Goal: Task Accomplishment & Management: Manage account settings

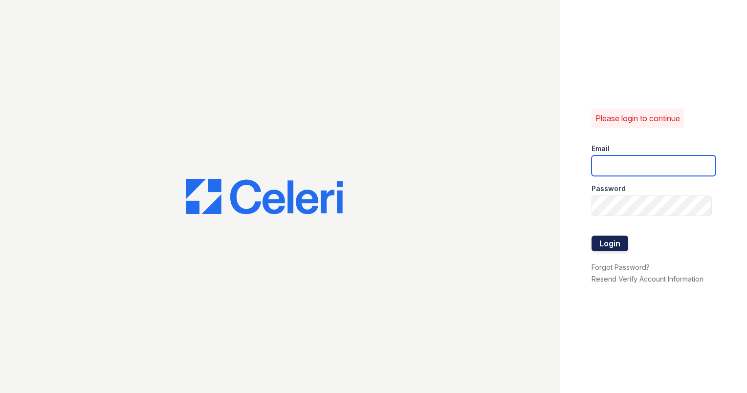
type input "enclaveraritan@greystar.com"
click at [603, 242] on button "Login" at bounding box center [610, 244] width 37 height 16
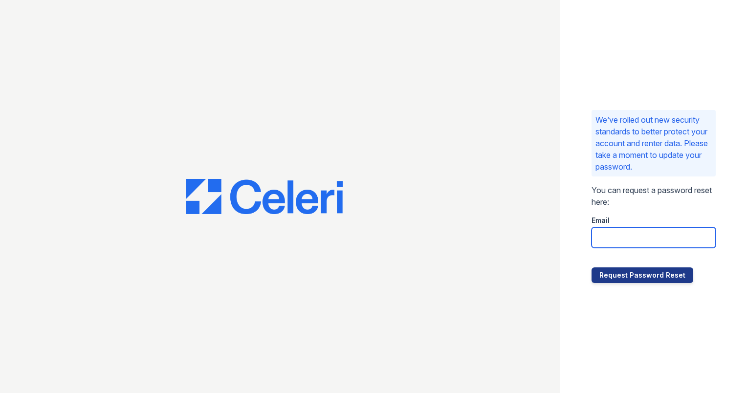
click at [632, 244] on input "email" at bounding box center [654, 237] width 124 height 21
click at [623, 236] on input "email" at bounding box center [654, 237] width 124 height 21
click at [666, 201] on p "You can request a password reset here:" at bounding box center [654, 195] width 124 height 23
click at [653, 240] on input "email" at bounding box center [654, 237] width 124 height 21
type input "[EMAIL_ADDRESS][DOMAIN_NAME]"
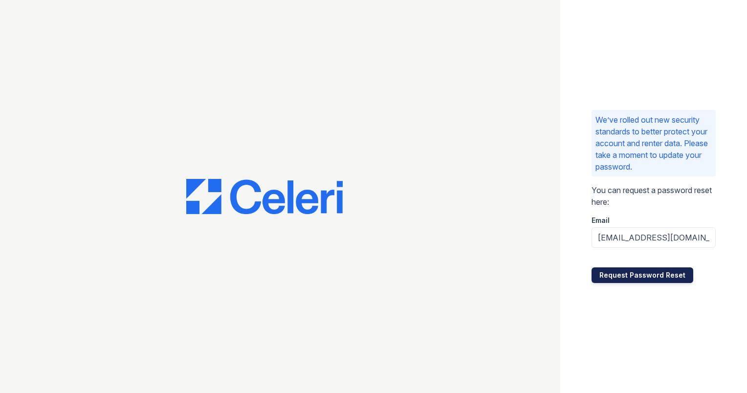
click at [642, 274] on button "Request Password Reset" at bounding box center [643, 276] width 102 height 16
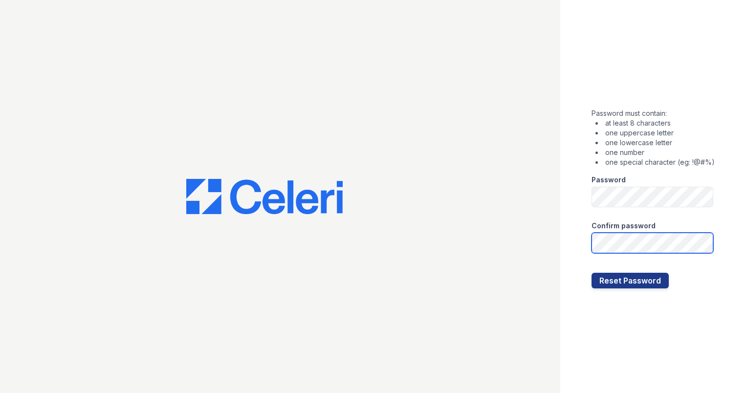
click at [592, 273] on button "Reset Password" at bounding box center [630, 281] width 77 height 16
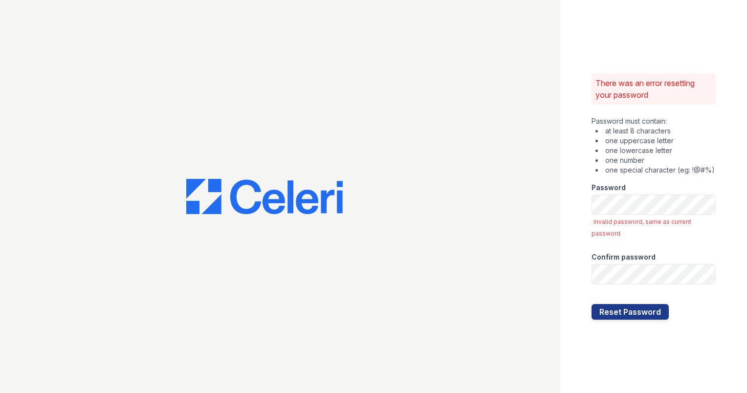
click at [659, 167] on li "one special character (eg: !@#%)" at bounding box center [656, 170] width 120 height 10
click at [592, 304] on button "Reset Password" at bounding box center [630, 312] width 77 height 16
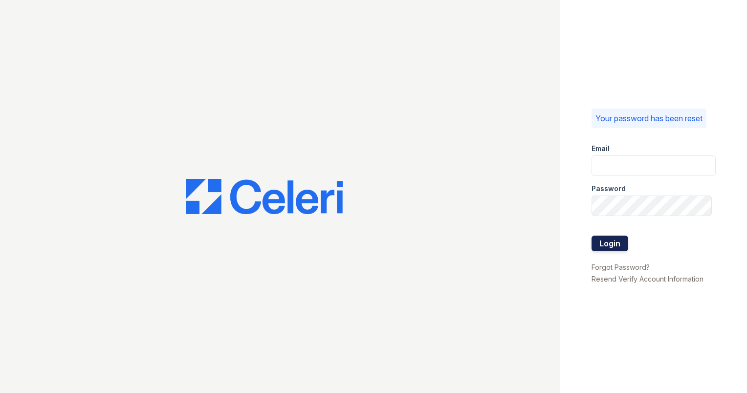
type input "[EMAIL_ADDRESS][DOMAIN_NAME]"
click at [616, 242] on button "Login" at bounding box center [610, 244] width 37 height 16
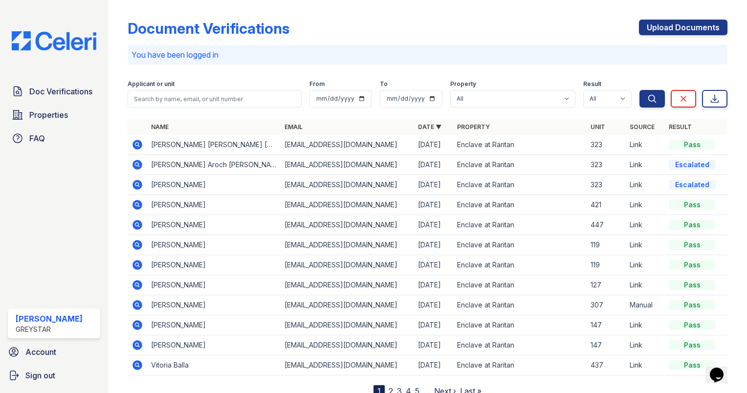
click at [138, 166] on icon at bounding box center [138, 165] width 12 height 12
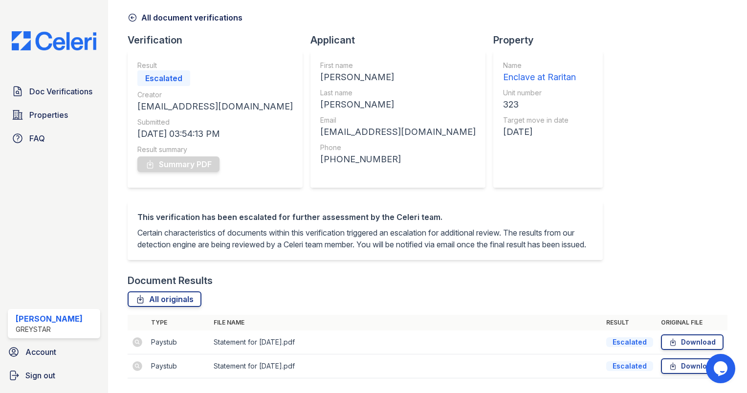
scroll to position [79, 0]
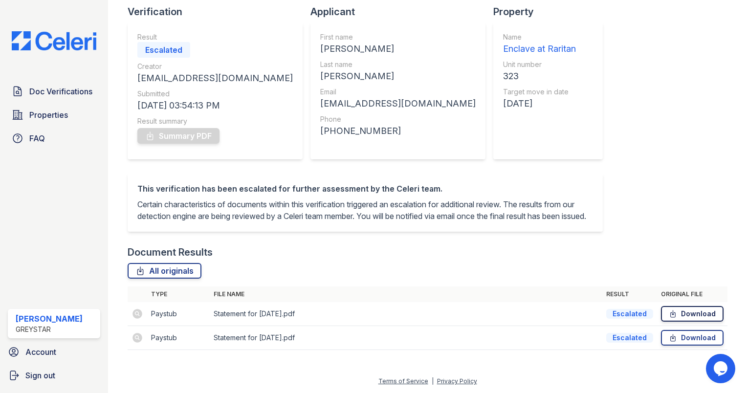
click at [683, 311] on link "Download" at bounding box center [692, 314] width 63 height 16
click at [77, 100] on link "Doc Verifications" at bounding box center [54, 92] width 92 height 20
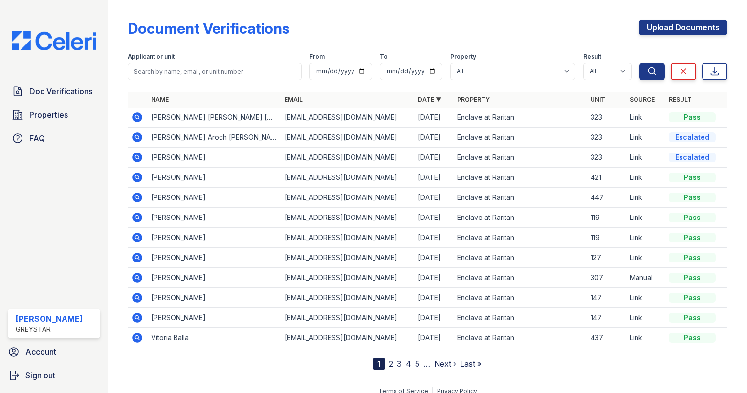
click at [139, 116] on icon at bounding box center [138, 117] width 10 height 10
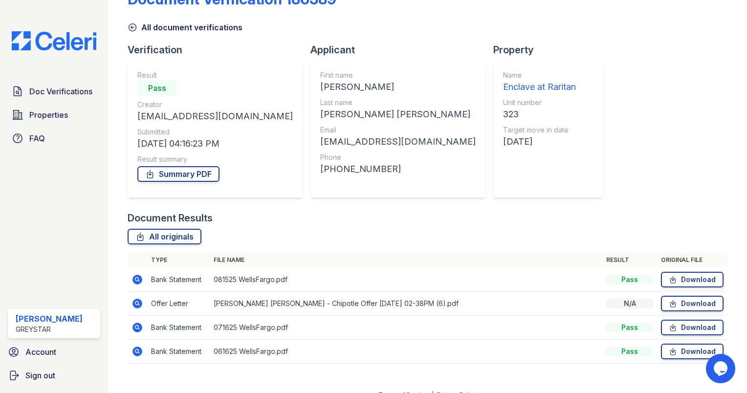
scroll to position [43, 0]
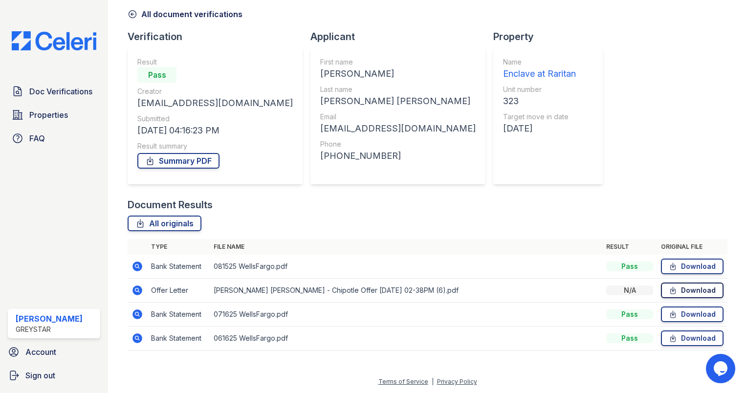
click at [692, 294] on link "Download" at bounding box center [692, 291] width 63 height 16
click at [77, 84] on link "Doc Verifications" at bounding box center [54, 92] width 92 height 20
